Goal: Find specific page/section: Find specific page/section

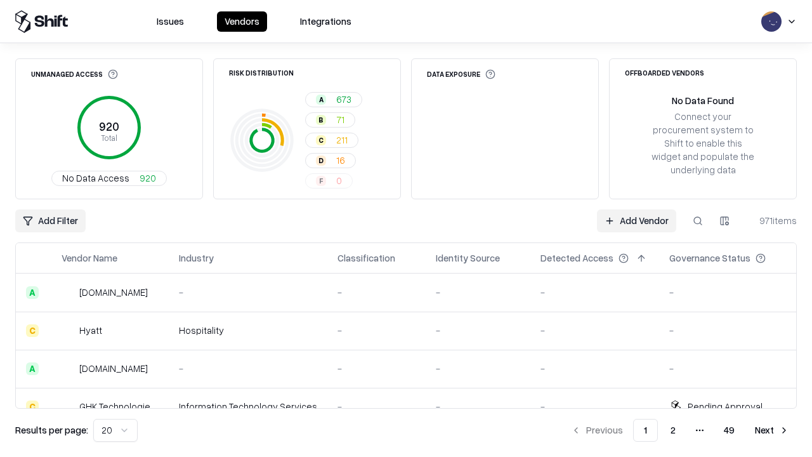
click at [406, 228] on div "Add Filter Add Vendor 971 items" at bounding box center [406, 220] width 782 height 23
click at [50, 221] on html "Issues Vendors Integrations Unmanaged Access 920 Total No Data Access 920 Risk …" at bounding box center [406, 228] width 812 height 457
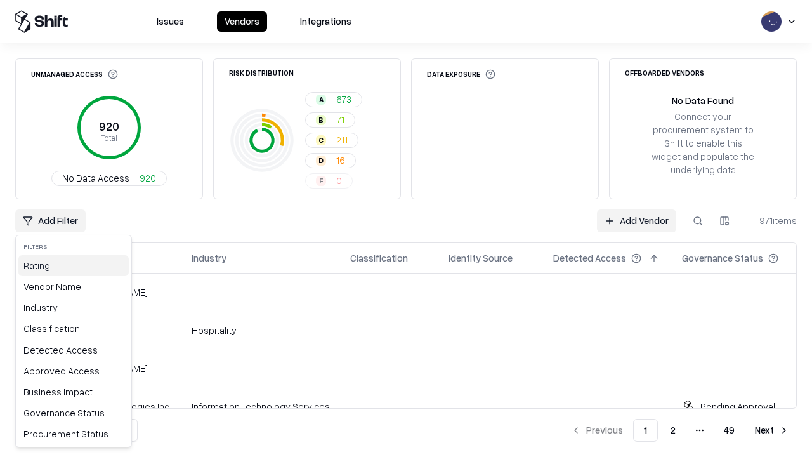
click at [74, 265] on div "Rating" at bounding box center [73, 265] width 110 height 21
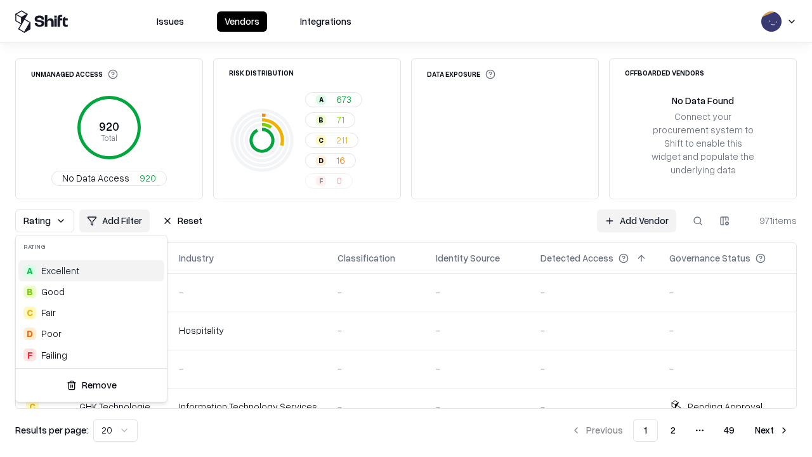
click at [406, 228] on html "Issues Vendors Integrations Unmanaged Access 920 Total No Data Access 920 Risk …" at bounding box center [406, 228] width 812 height 457
click at [406, 228] on div "Rating Add Filter Reset Add Vendor 971 items" at bounding box center [406, 220] width 782 height 23
click at [182, 221] on button "Reset" at bounding box center [182, 220] width 55 height 23
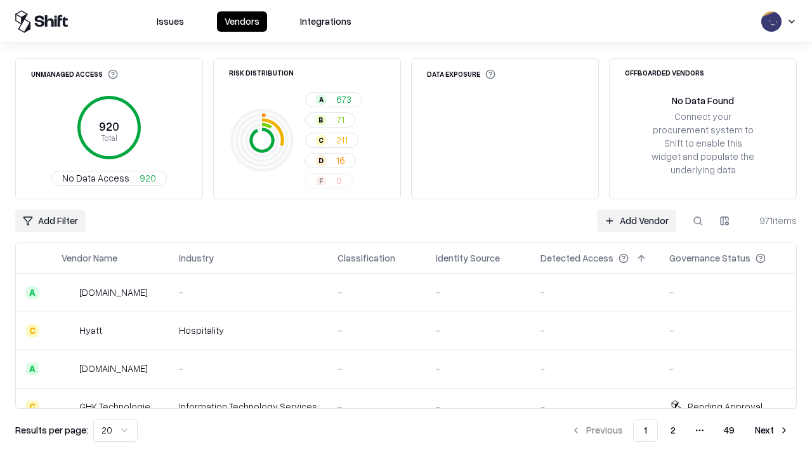
click at [406, 228] on div "Add Filter Add Vendor 971 items" at bounding box center [406, 220] width 782 height 23
click at [50, 221] on html "Issues Vendors Integrations Unmanaged Access 920 Total No Data Access 920 Risk …" at bounding box center [406, 228] width 812 height 457
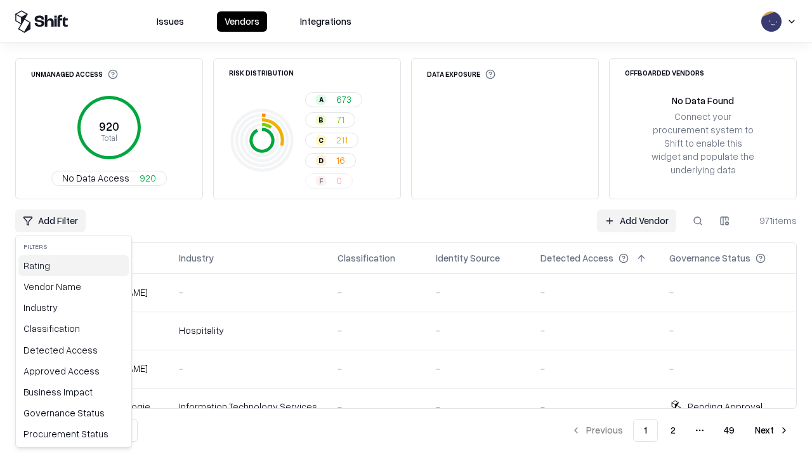
click at [74, 265] on div "Rating" at bounding box center [73, 265] width 110 height 21
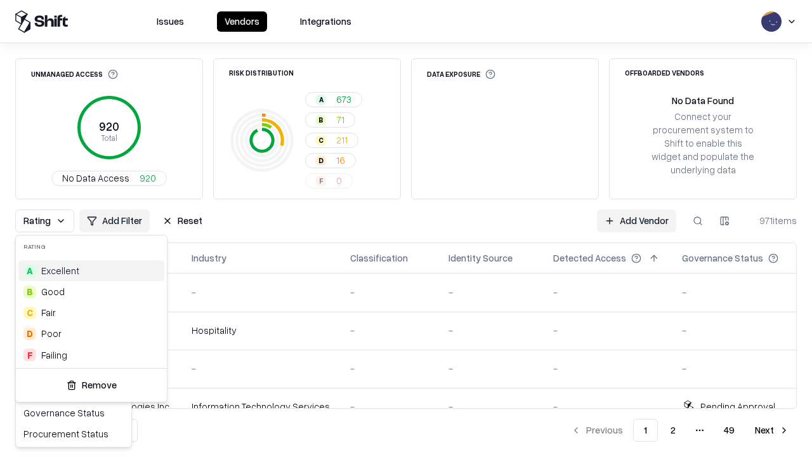
click at [91, 270] on div "A Excellent" at bounding box center [91, 270] width 146 height 21
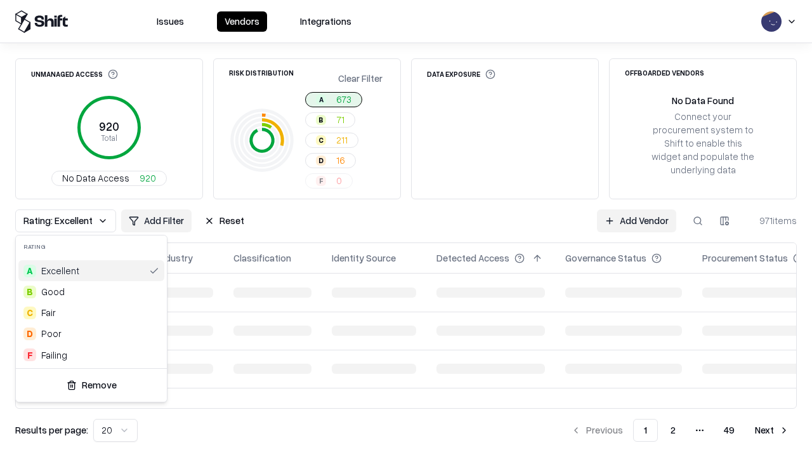
click at [406, 228] on html "Issues Vendors Integrations Unmanaged Access 920 Total No Data Access 920 Risk …" at bounding box center [406, 228] width 812 height 457
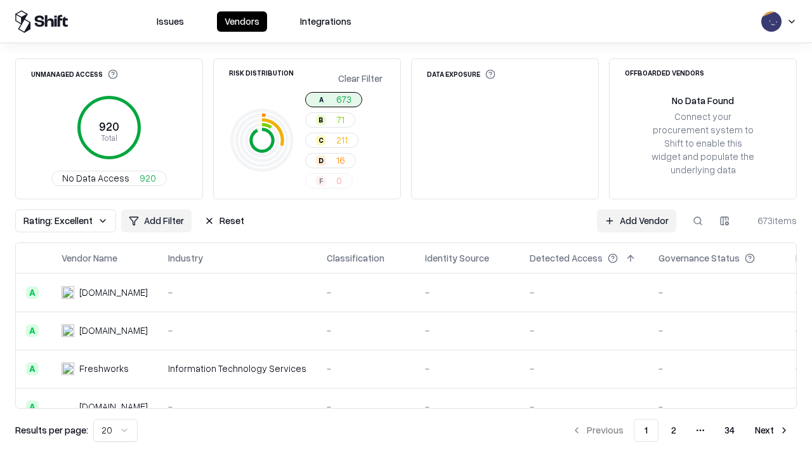
click at [406, 228] on div "Rating: Excellent Add Filter Reset Add Vendor 673 items" at bounding box center [406, 220] width 782 height 23
click at [224, 221] on button "Reset" at bounding box center [224, 220] width 55 height 23
click at [406, 228] on div "Add Filter Add Vendor 673 items" at bounding box center [406, 220] width 782 height 23
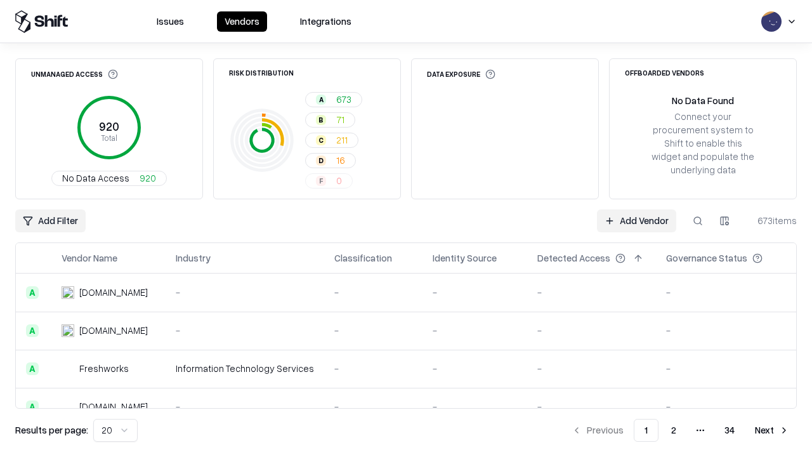
click at [50, 221] on html "Issues Vendors Integrations Unmanaged Access 920 Total No Data Access 920 Risk …" at bounding box center [406, 228] width 812 height 457
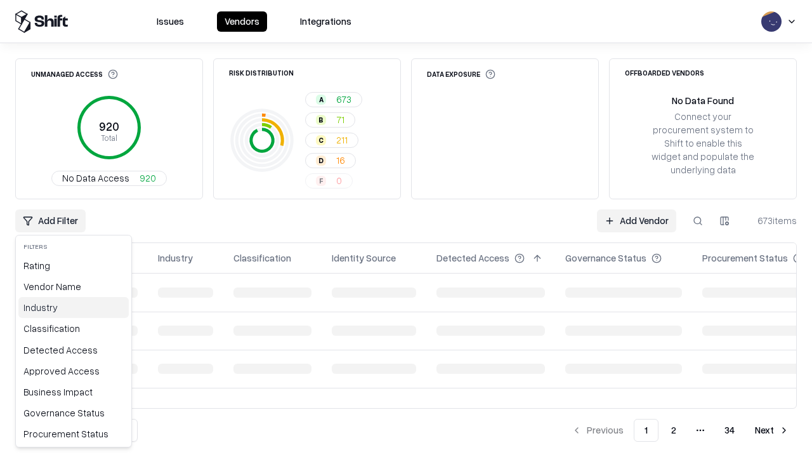
click at [74, 307] on div "Industry" at bounding box center [73, 307] width 110 height 21
